Goal: Navigation & Orientation: Find specific page/section

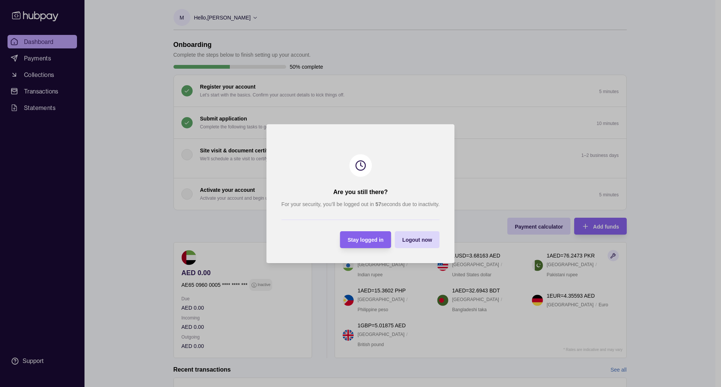
click at [414, 238] on span "Logout now" at bounding box center [417, 240] width 30 height 6
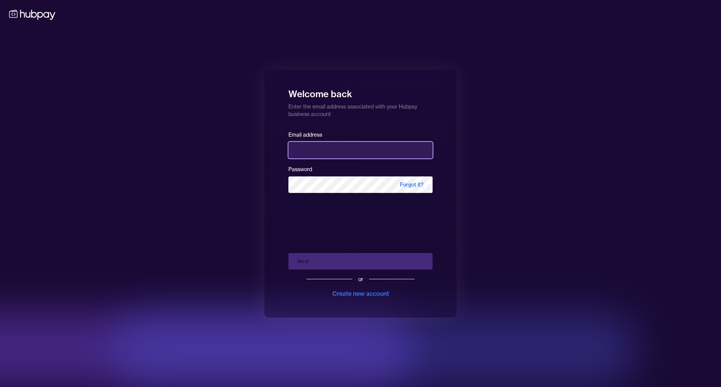
click at [331, 154] on input "email" at bounding box center [361, 150] width 144 height 17
type input "**********"
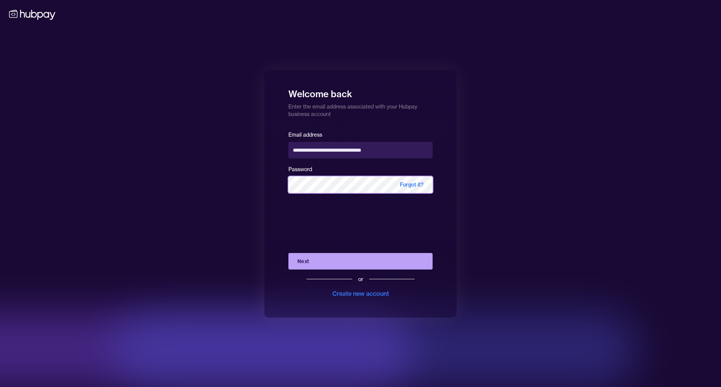
click at [289, 253] on button "Next" at bounding box center [361, 261] width 144 height 17
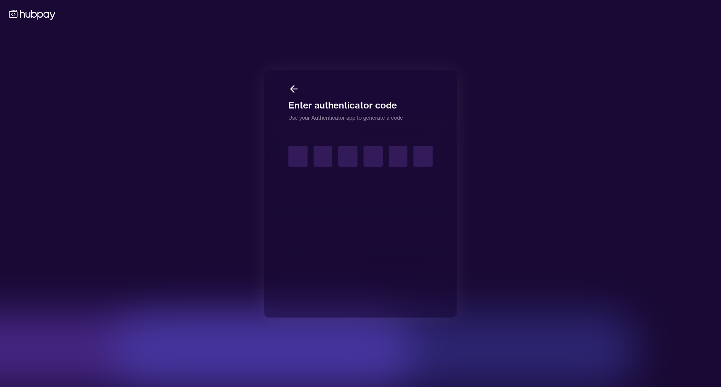
type input "*"
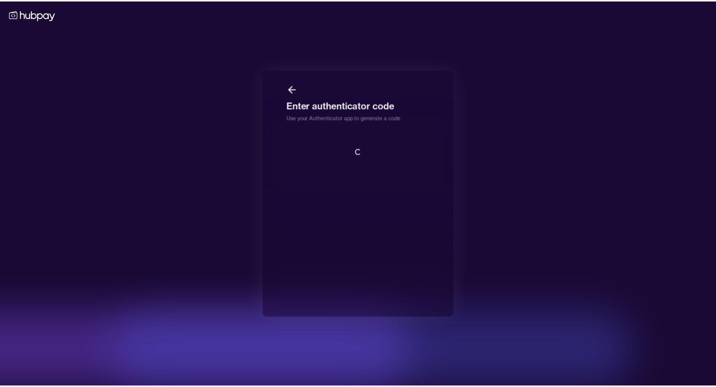
scroll to position [1, 0]
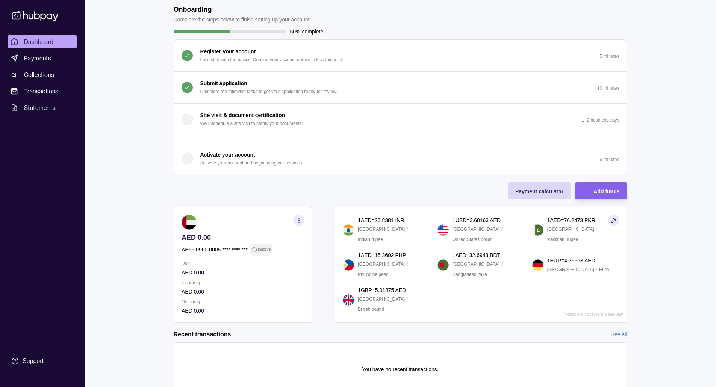
scroll to position [69, 0]
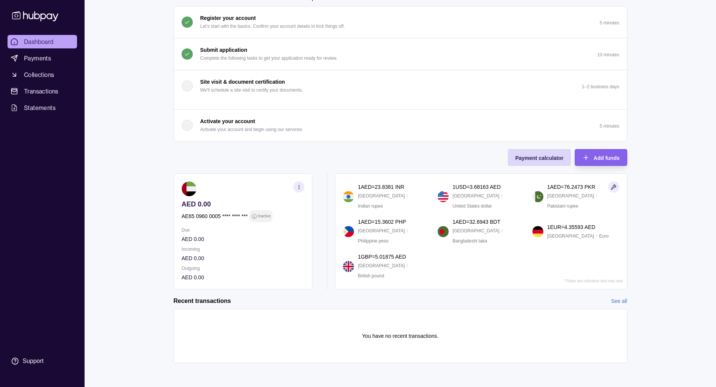
click at [299, 187] on circle "button" at bounding box center [298, 187] width 0 height 0
click at [224, 207] on link "View account details" at bounding box center [219, 206] width 48 height 8
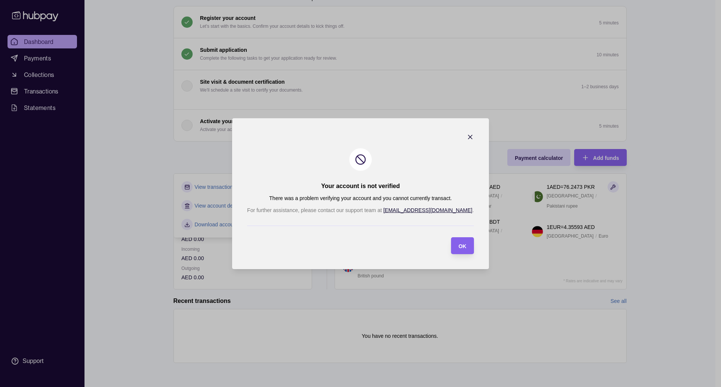
click at [467, 137] on icon "button" at bounding box center [471, 137] width 8 height 8
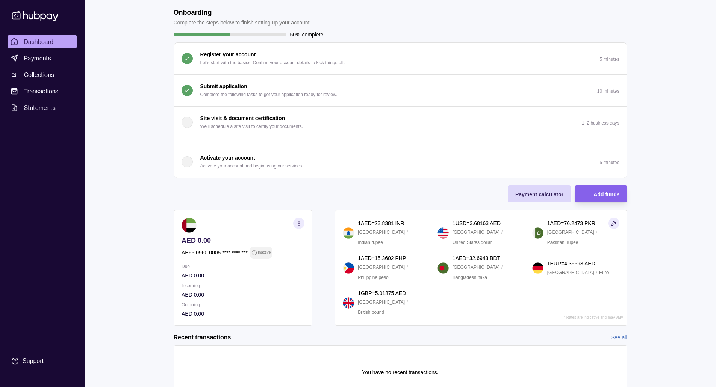
scroll to position [0, 0]
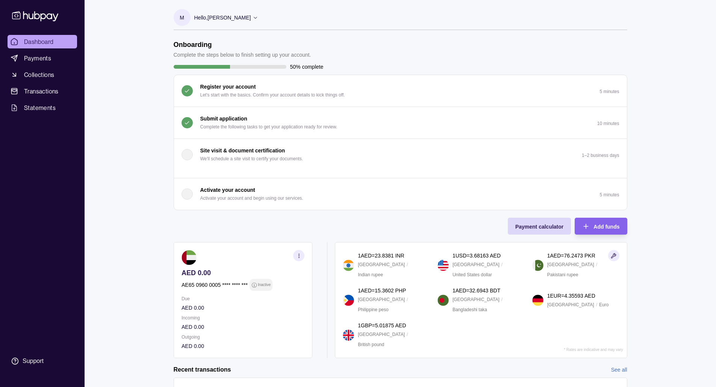
click at [235, 15] on p "Hello, [PERSON_NAME]" at bounding box center [222, 18] width 57 height 8
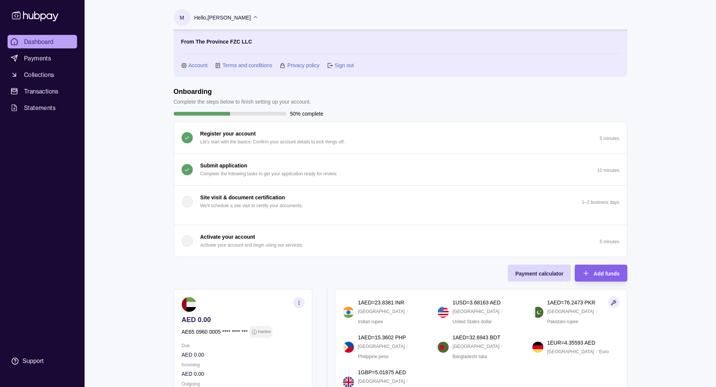
click at [234, 67] on link "Terms and conditions" at bounding box center [247, 65] width 50 height 8
click at [108, 112] on div "Dashboard Payments Collections Transactions Statements Support M Hello, [PERSON…" at bounding box center [358, 251] width 716 height 503
